Goal: Task Accomplishment & Management: Use online tool/utility

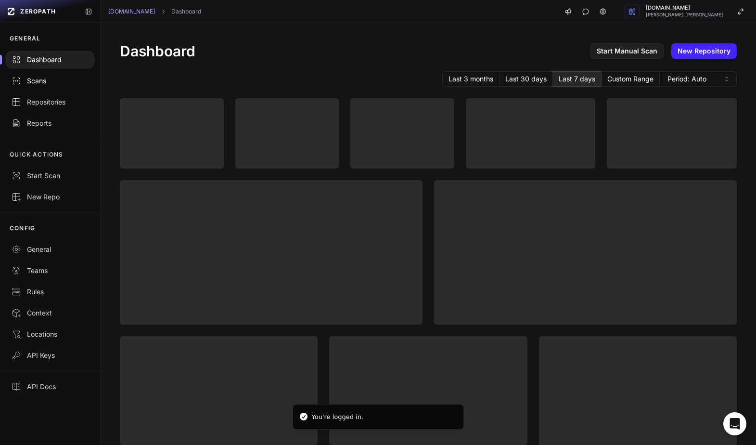
click at [38, 82] on div "Scans" at bounding box center [50, 81] width 77 height 10
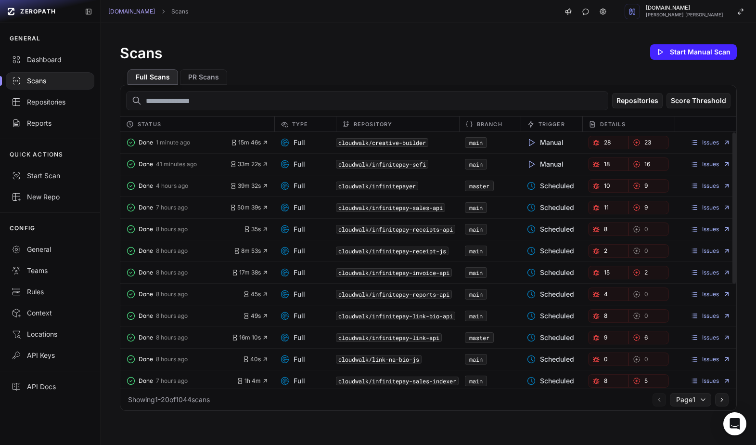
click at [375, 105] on input "text" at bounding box center [367, 100] width 482 height 19
type input "*"
type input "**********"
click at [25, 105] on div "Repositories" at bounding box center [50, 102] width 77 height 10
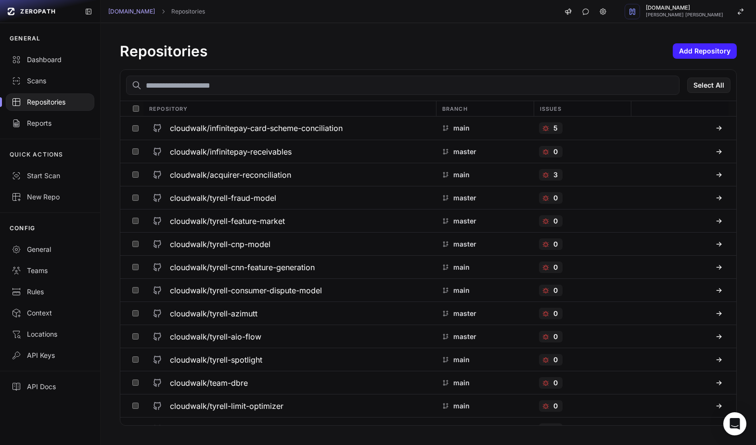
click at [242, 91] on input "text" at bounding box center [403, 85] width 554 height 19
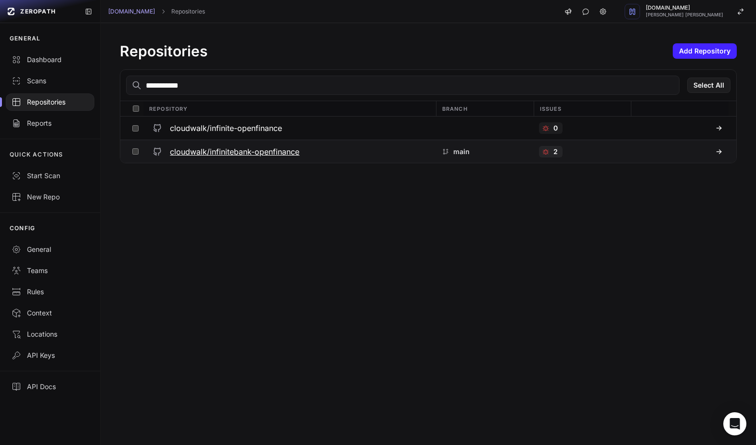
type input "**********"
click at [220, 153] on h3 "cloudwalk/infinitebank-openfinance" at bounding box center [234, 152] width 129 height 12
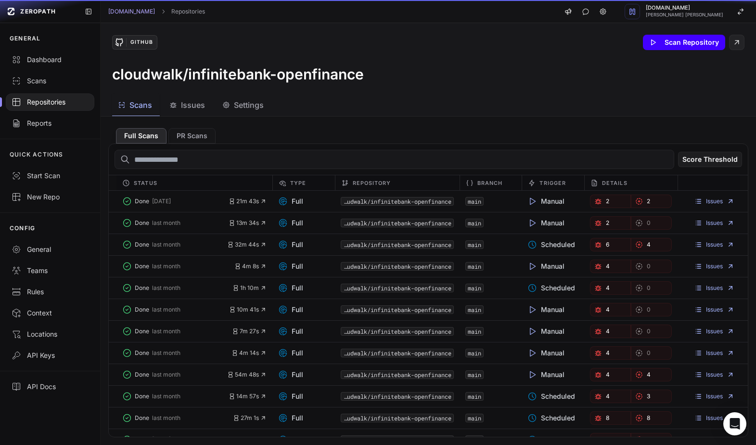
click at [674, 46] on button "Scan Repository" at bounding box center [684, 42] width 82 height 15
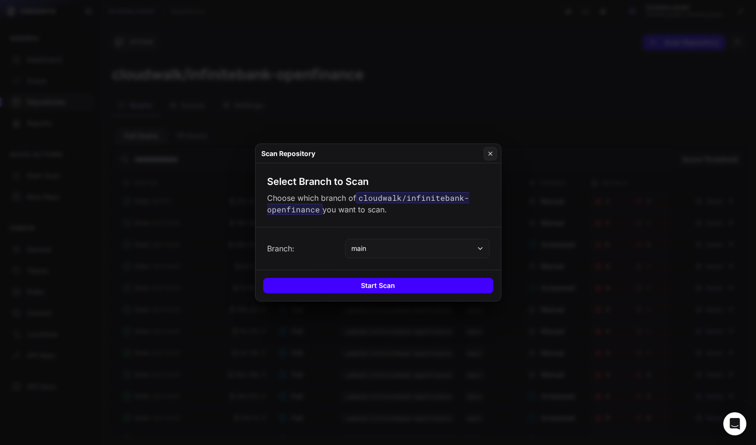
click at [405, 285] on button "Start Scan" at bounding box center [378, 285] width 230 height 15
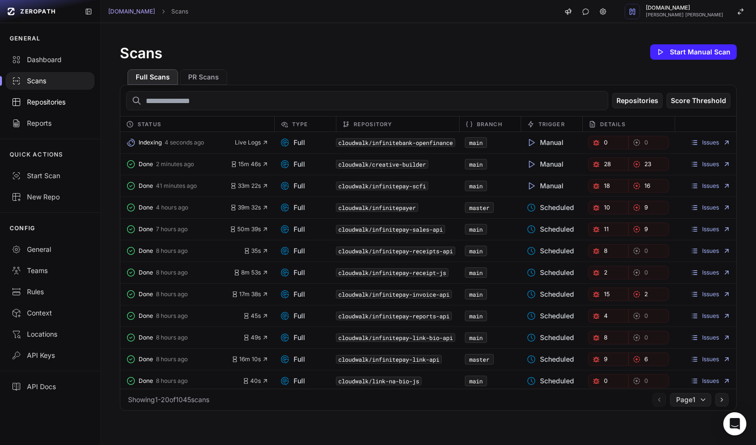
click at [48, 104] on div "Repositories" at bounding box center [50, 102] width 77 height 10
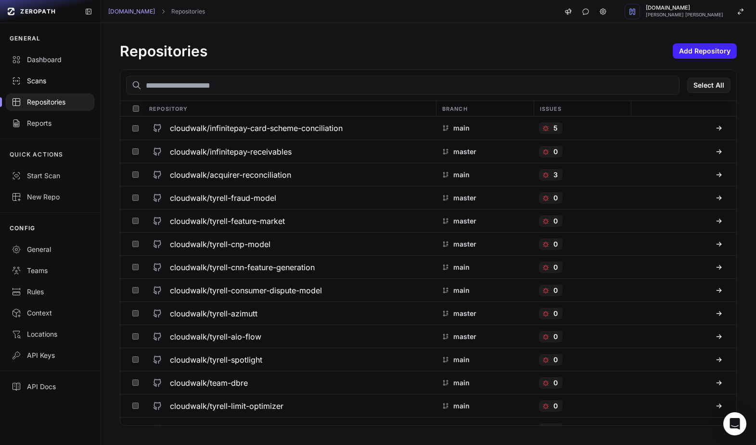
click at [40, 82] on div "Scans" at bounding box center [50, 81] width 77 height 10
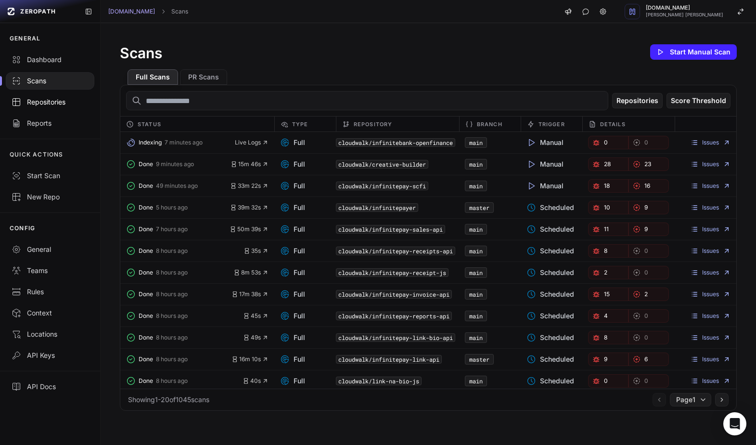
click at [41, 103] on div "Repositories" at bounding box center [50, 102] width 77 height 10
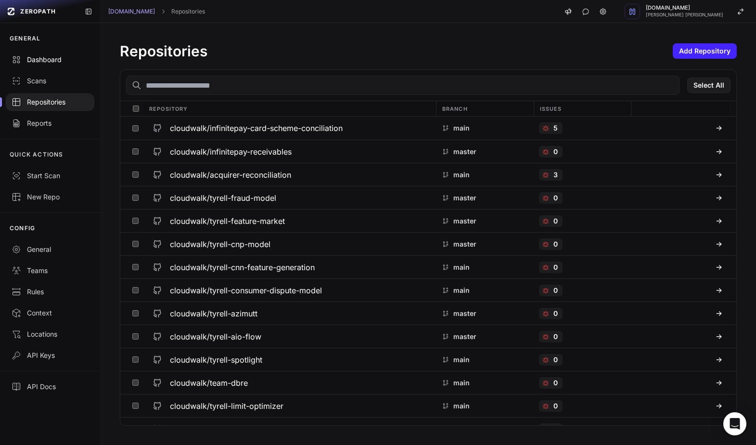
click at [43, 56] on div "Dashboard" at bounding box center [50, 60] width 77 height 10
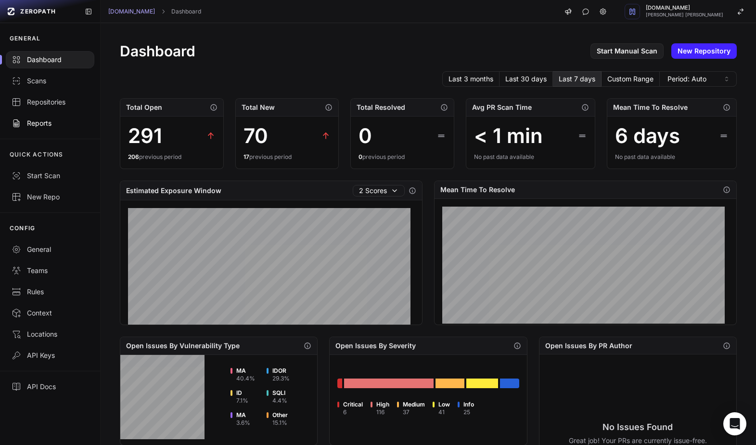
click at [44, 125] on div "Reports" at bounding box center [50, 123] width 77 height 10
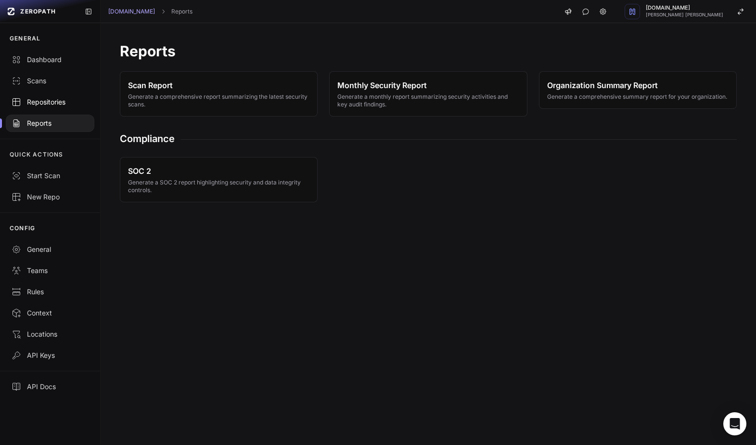
click at [55, 104] on div "Repositories" at bounding box center [50, 102] width 77 height 10
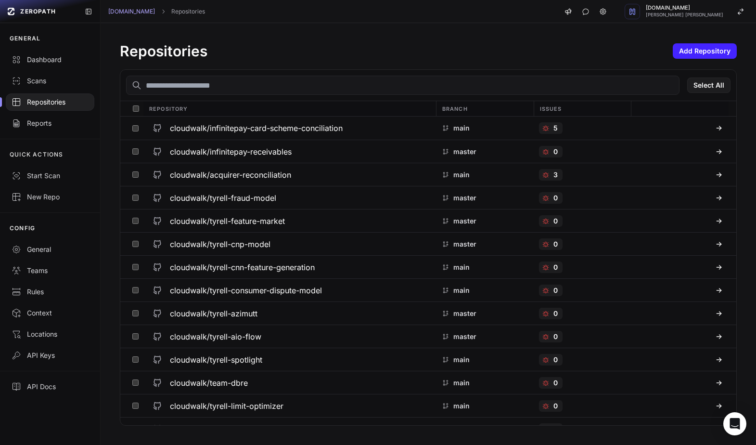
click at [269, 83] on input "text" at bounding box center [403, 85] width 554 height 19
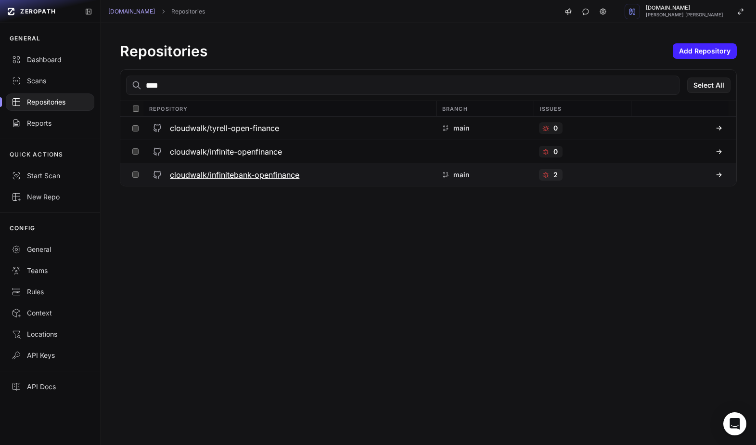
type input "****"
click at [225, 178] on h3 "cloudwalk/infinitebank-openfinance" at bounding box center [234, 175] width 129 height 12
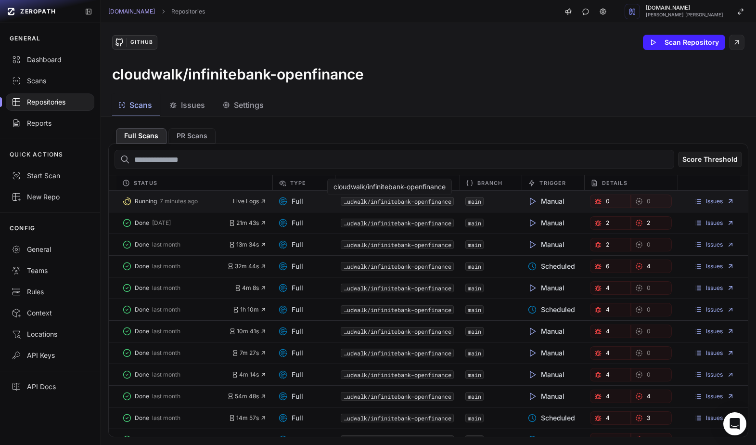
click at [365, 202] on code "cloudwalk/infinitebank-openfinance" at bounding box center [397, 201] width 113 height 9
click at [468, 201] on link "main" at bounding box center [474, 201] width 13 height 8
